Goal: Information Seeking & Learning: Learn about a topic

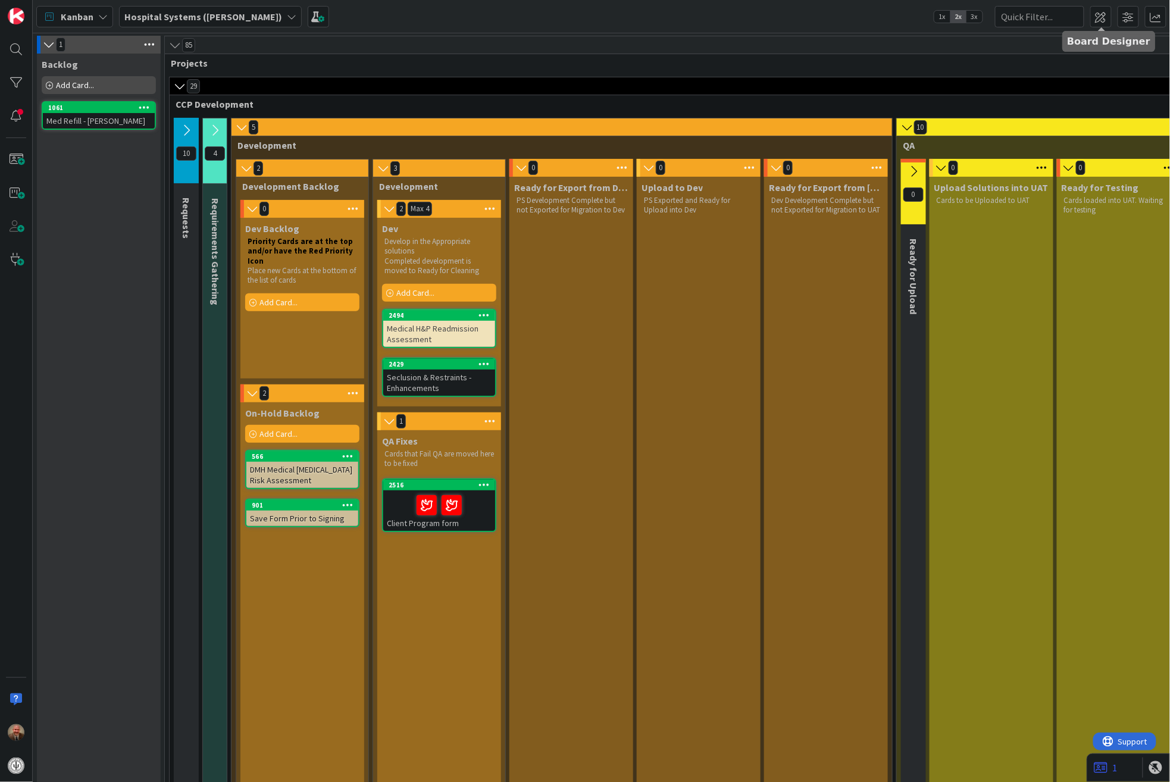
scroll to position [105, 0]
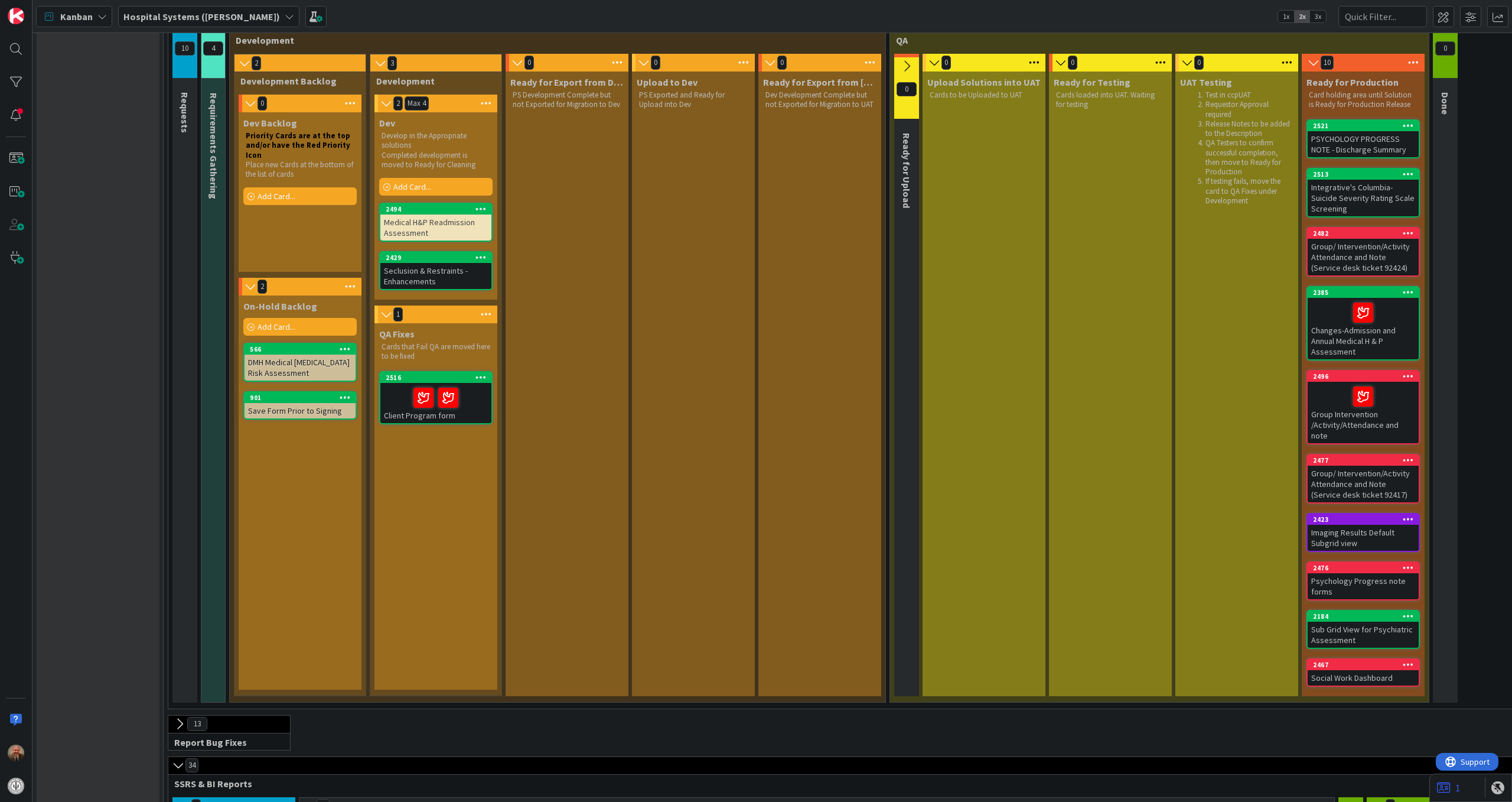
click at [426, 267] on div "Seclusion & Restraints - Enhancements" at bounding box center [436, 276] width 111 height 26
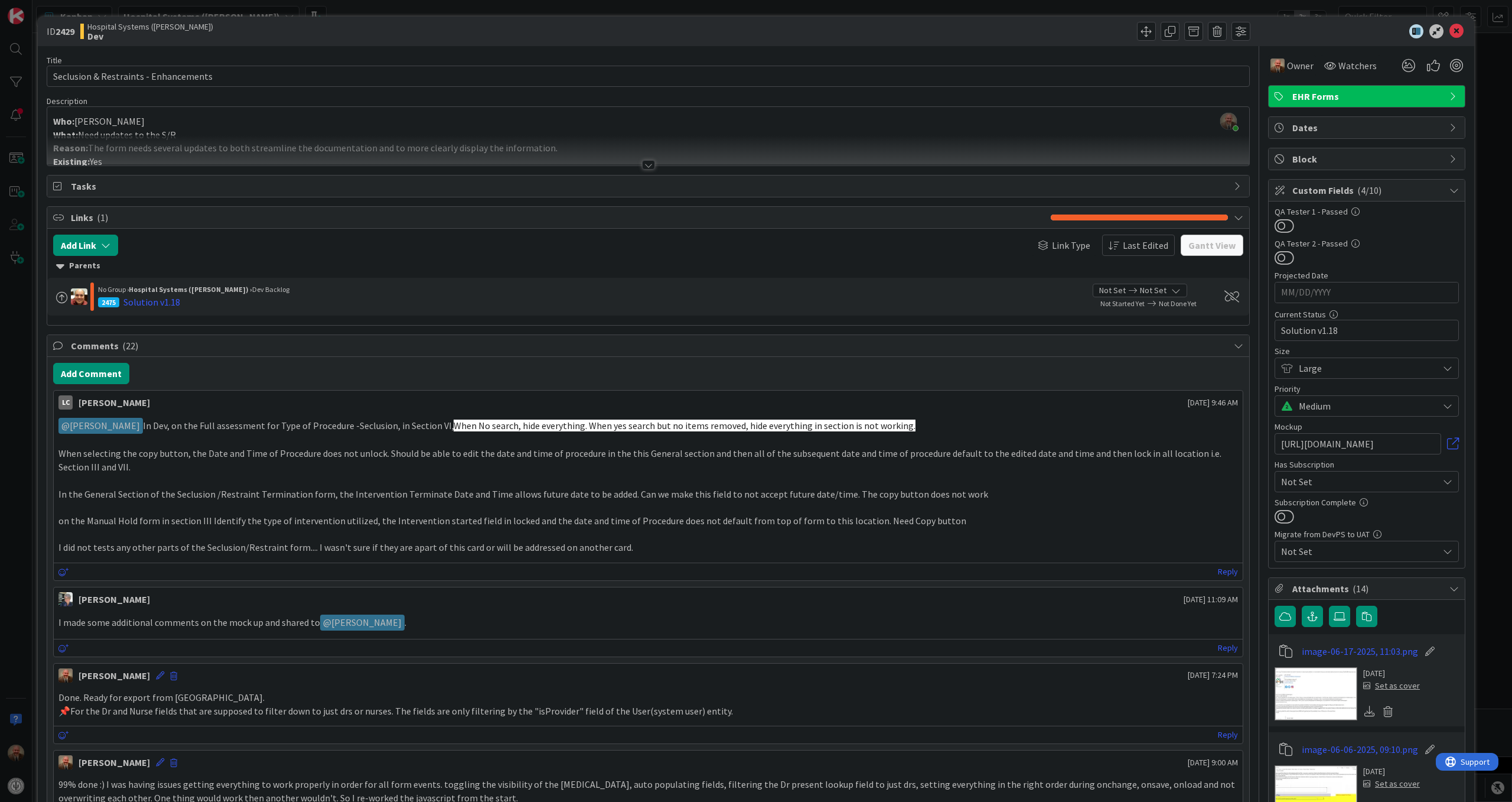
click at [548, 428] on span "When No search, hide everything. When yes search but no items removed, hide eve…" at bounding box center [685, 426] width 462 height 12
drag, startPoint x: 440, startPoint y: 429, endPoint x: 893, endPoint y: 424, distance: 453.0
click at [893, 424] on p "﻿ @ [PERSON_NAME] ﻿ In Dev, on the Full assessment for Type of Procedure -Seclu…" at bounding box center [648, 426] width 1180 height 16
copy p "When No search, hide everything. When yes search but no items removed, hide eve…"
click at [892, 430] on span "When No search, hide everything. When yes search but no items removed, hide eve…" at bounding box center [685, 426] width 462 height 12
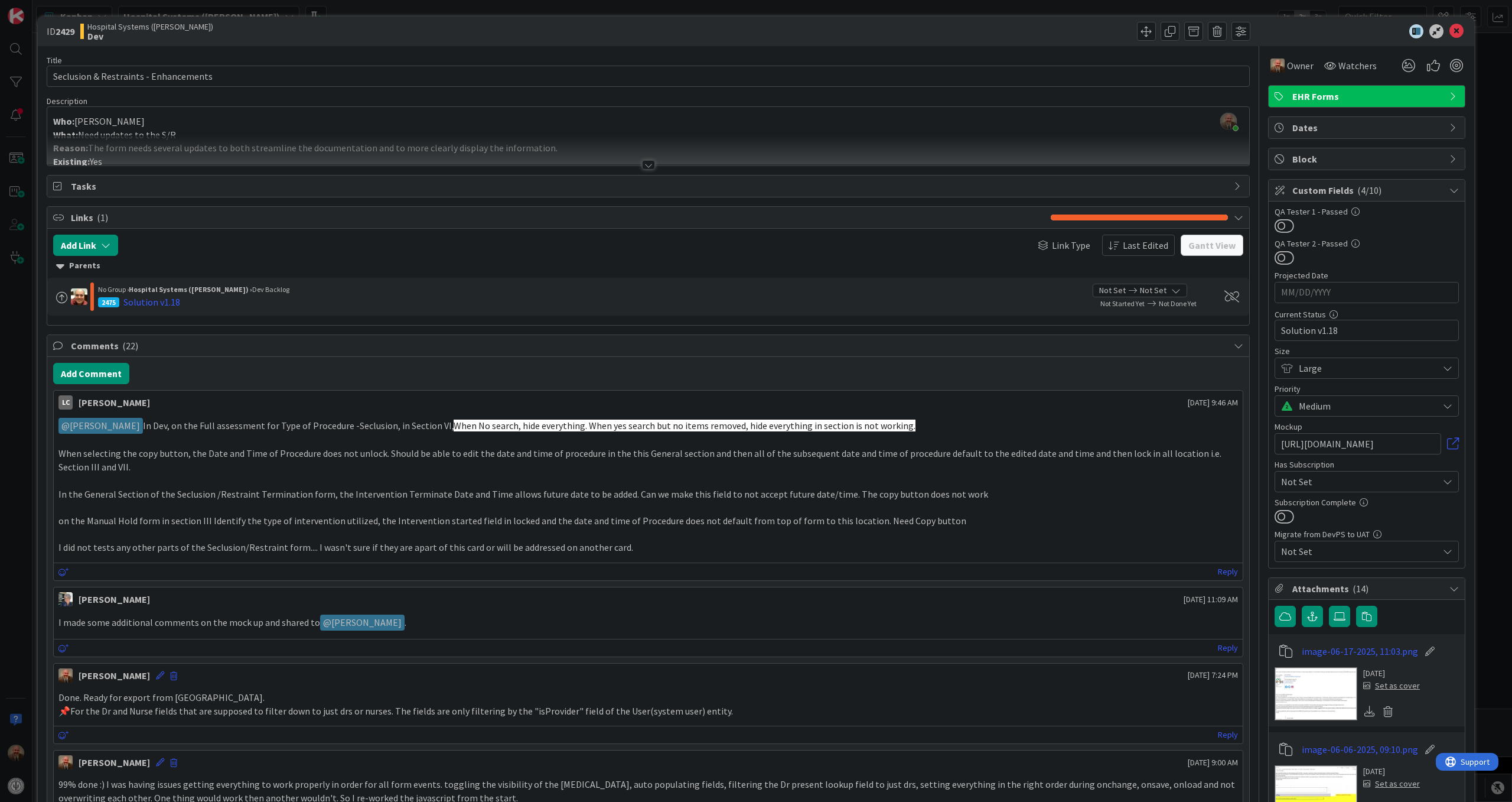
drag, startPoint x: 899, startPoint y: 427, endPoint x: 129, endPoint y: 429, distance: 770.0
click at [129, 429] on p "﻿ @ [PERSON_NAME] ﻿ In Dev, on the Full assessment for Type of Procedure -Seclu…" at bounding box center [648, 426] width 1180 height 16
copy p "﻿ @ [PERSON_NAME] ﻿ In Dev, on the Full assessment for Type of Procedure -Seclu…"
click at [917, 426] on p "﻿ @ [PERSON_NAME] ﻿ In Dev, on the Full assessment for Type of Procedure -Seclu…" at bounding box center [648, 426] width 1180 height 16
drag, startPoint x: 897, startPoint y: 429, endPoint x: 129, endPoint y: 427, distance: 768.0
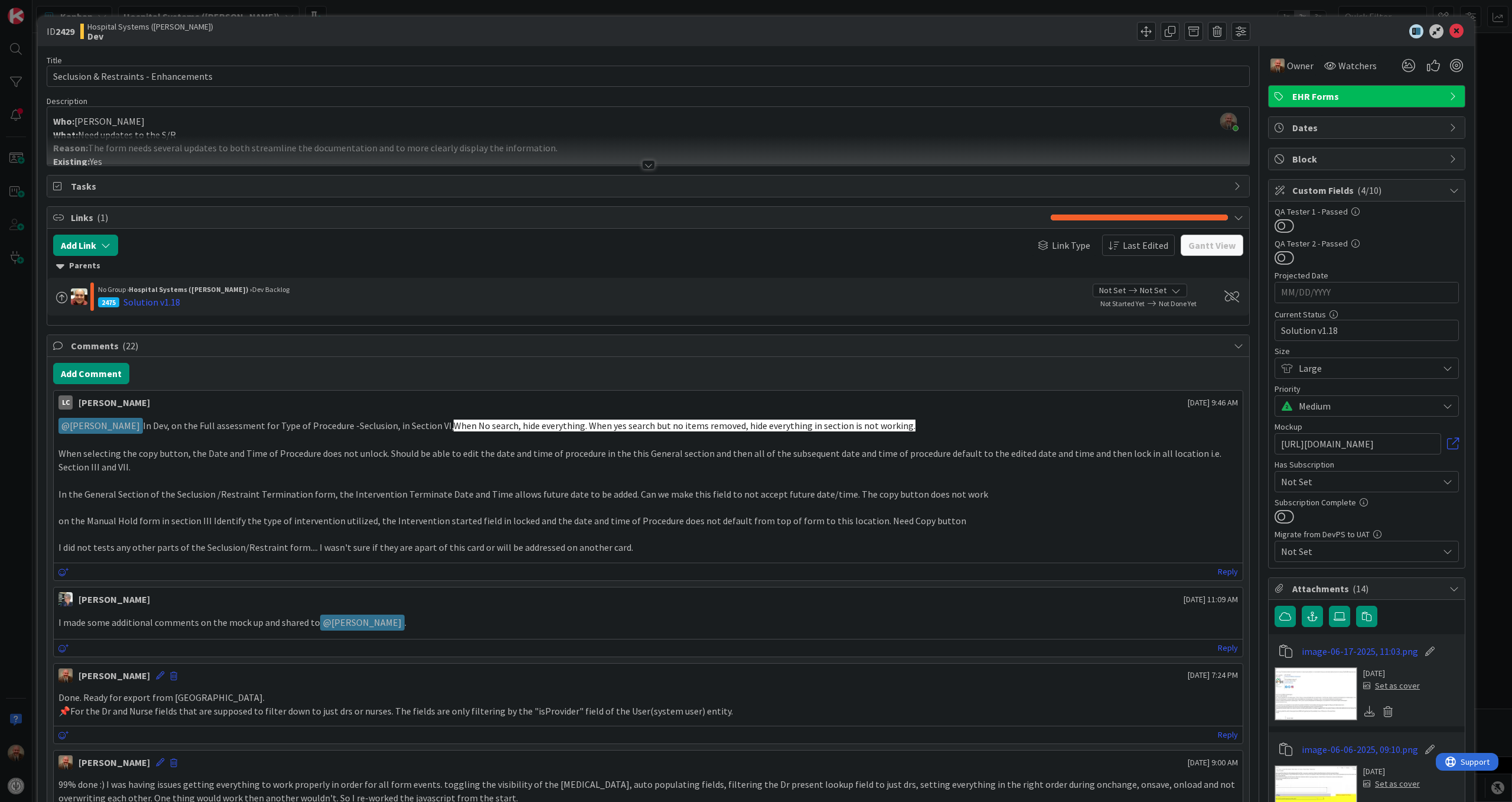
click at [129, 427] on p "﻿ @ [PERSON_NAME] ﻿ In Dev, on the Full assessment for Type of Procedure -Seclu…" at bounding box center [648, 426] width 1180 height 16
copy p "﻿ @ [PERSON_NAME] ﻿ In Dev, on the Full assessment for Type of Procedure -Seclu…"
